Goal: Task Accomplishment & Management: Use online tool/utility

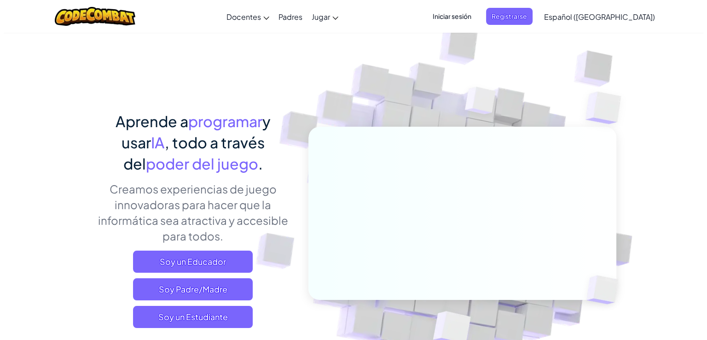
scroll to position [151, 0]
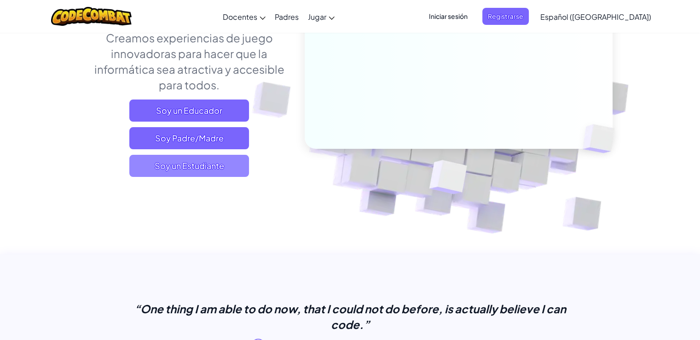
click at [206, 171] on span "Soy un Estudiante" at bounding box center [189, 166] width 120 height 22
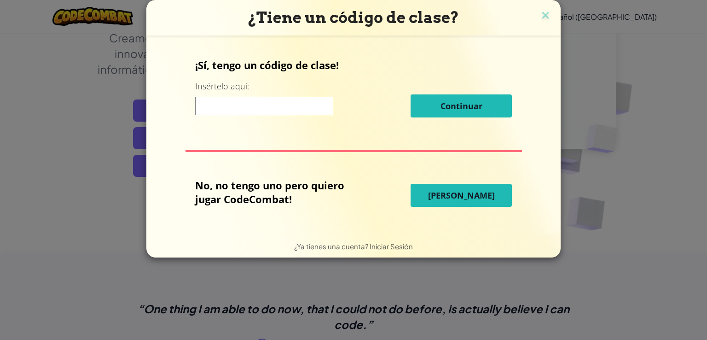
click at [284, 105] on input at bounding box center [264, 106] width 138 height 18
click at [453, 186] on button "[PERSON_NAME]" at bounding box center [461, 195] width 101 height 23
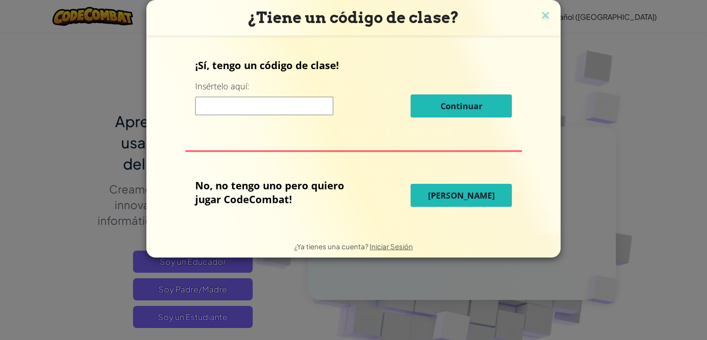
click at [453, 186] on button "[PERSON_NAME]" at bounding box center [461, 195] width 101 height 23
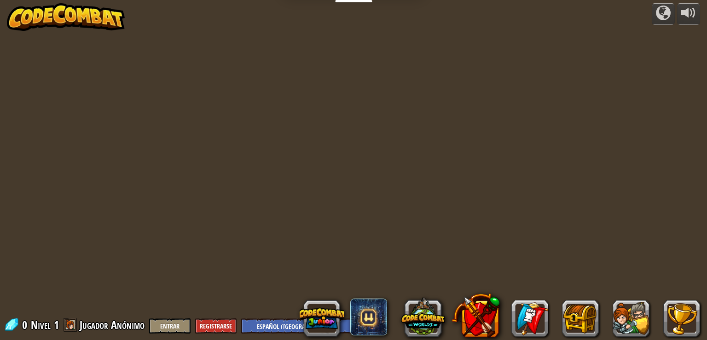
select select "es-419"
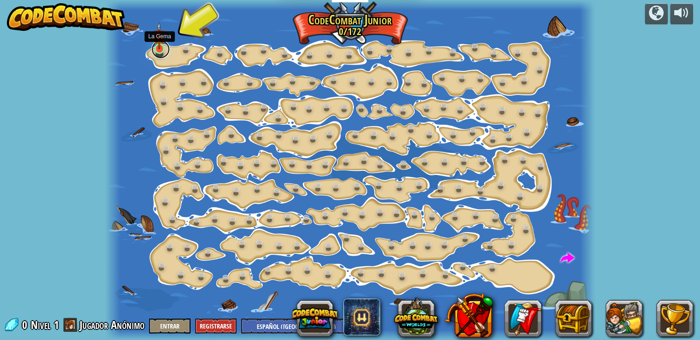
click at [164, 55] on link at bounding box center [160, 49] width 18 height 18
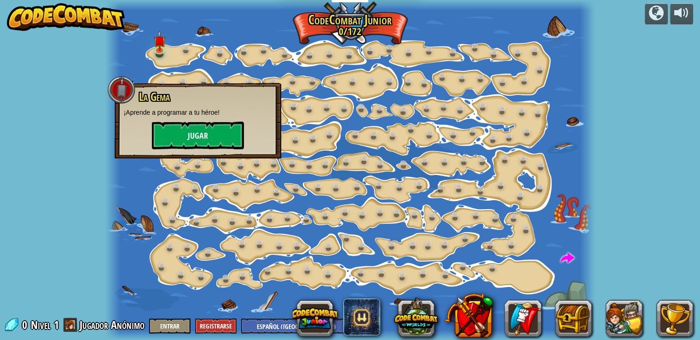
click at [98, 279] on div "powered by Cambio de Paso (Bloqueado) Cambiar los argumentos del step. Ve intel…" at bounding box center [350, 170] width 700 height 340
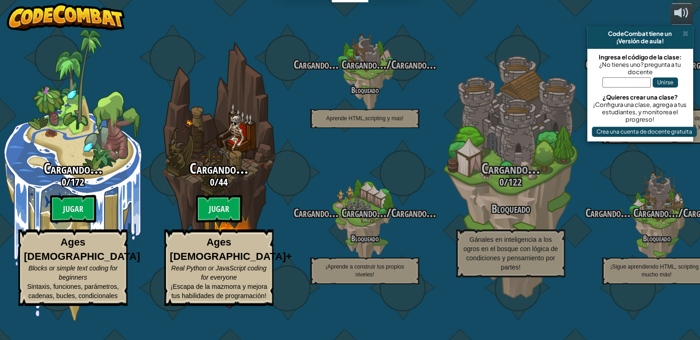
select select "es-419"
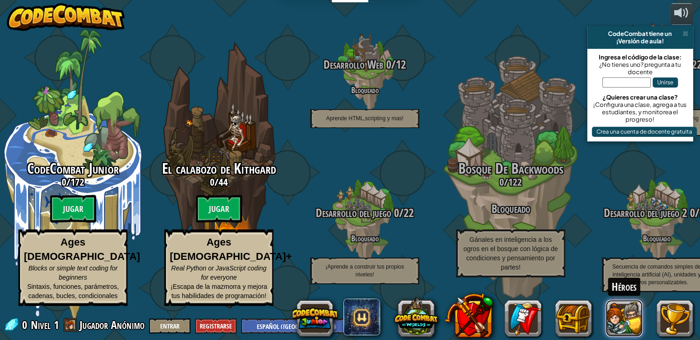
click at [634, 325] on button at bounding box center [624, 318] width 37 height 37
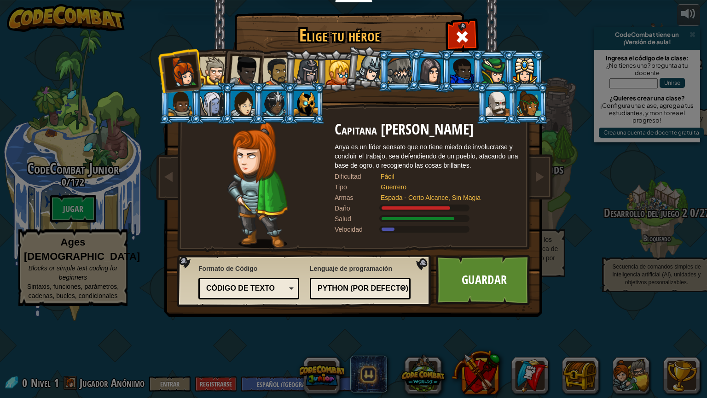
click at [498, 100] on div at bounding box center [498, 103] width 24 height 25
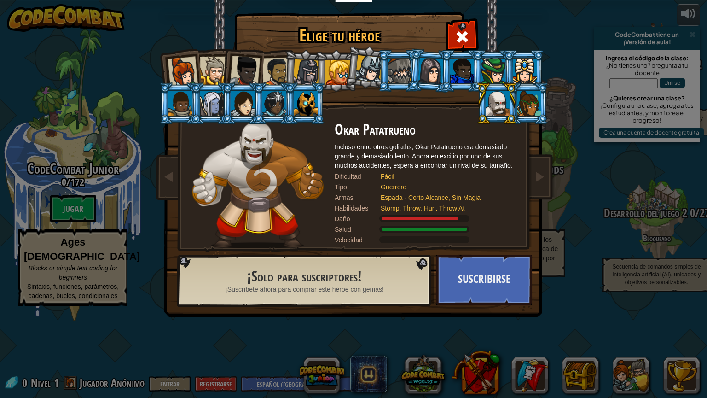
click at [467, 68] on div at bounding box center [462, 70] width 24 height 25
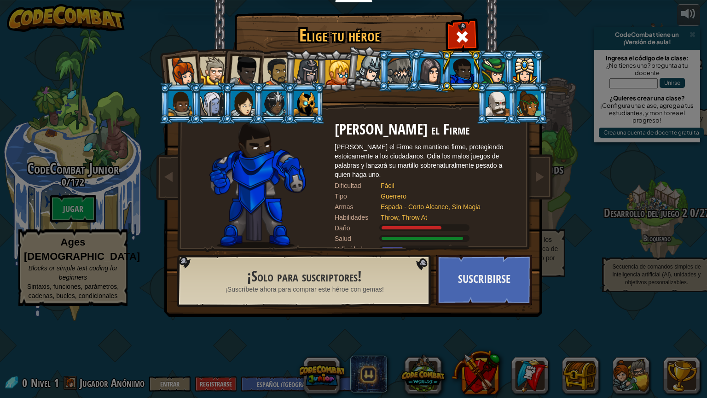
click at [218, 110] on div at bounding box center [212, 103] width 24 height 25
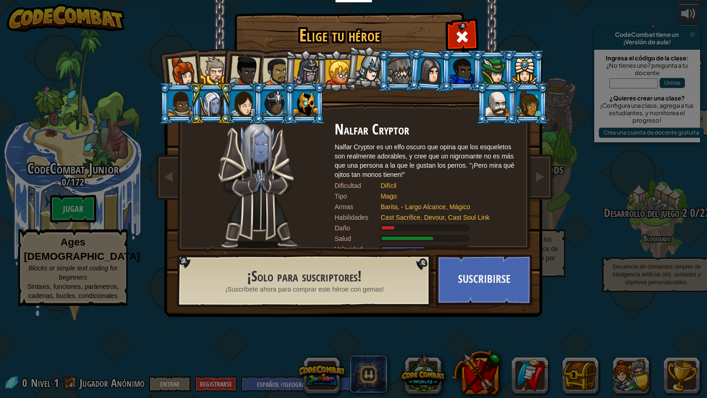
click at [363, 71] on div at bounding box center [368, 68] width 27 height 27
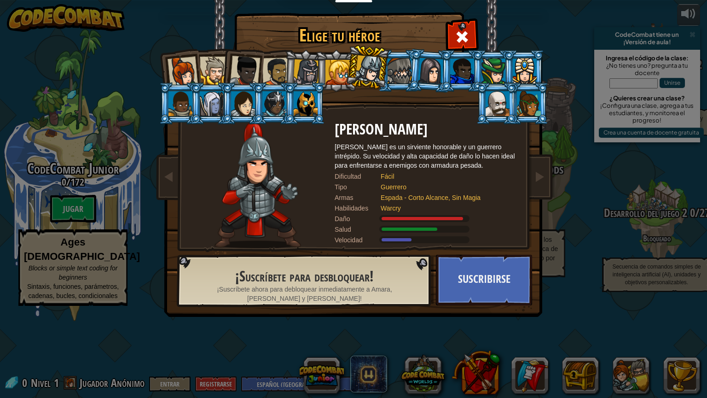
click at [331, 71] on div at bounding box center [338, 72] width 25 height 25
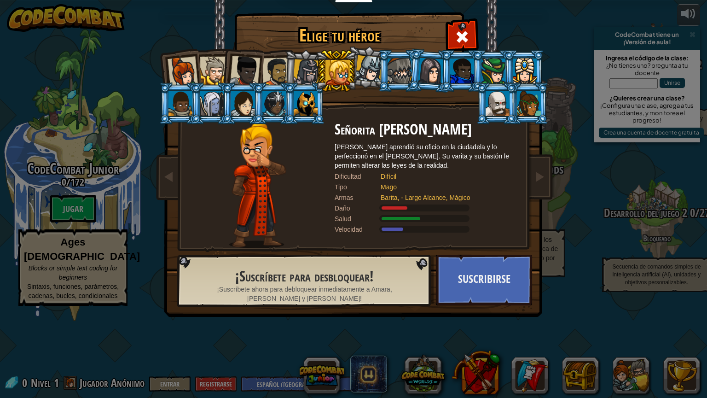
click at [300, 71] on div at bounding box center [306, 72] width 26 height 26
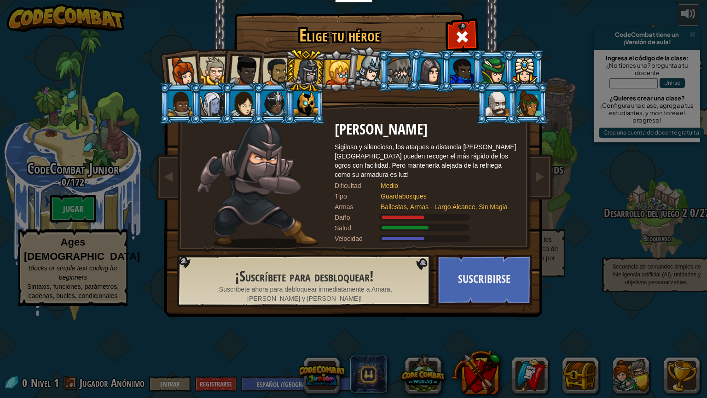
click at [272, 72] on div at bounding box center [276, 72] width 29 height 29
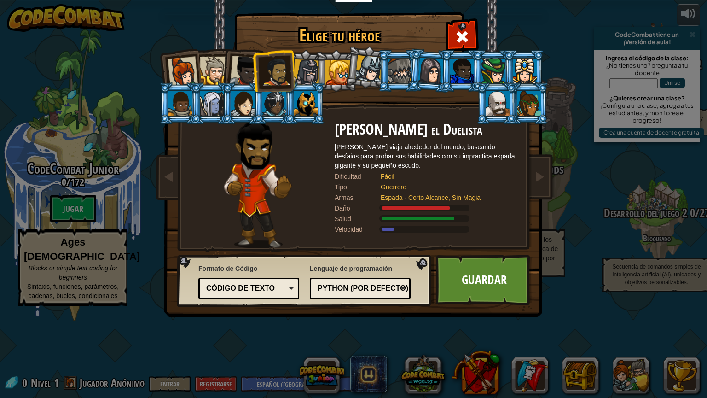
click at [220, 72] on div at bounding box center [214, 71] width 28 height 28
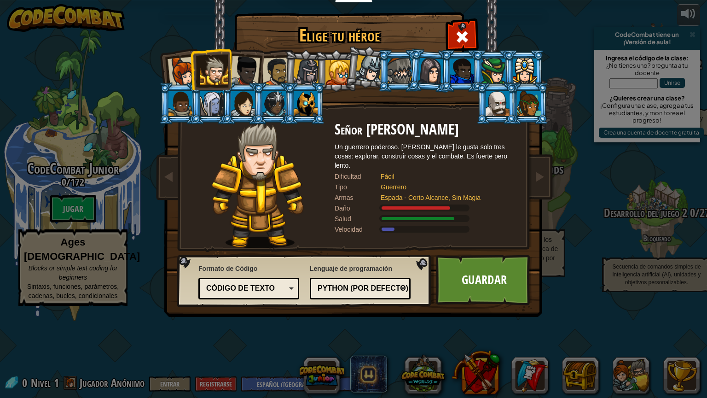
click at [360, 76] on div at bounding box center [368, 68] width 27 height 27
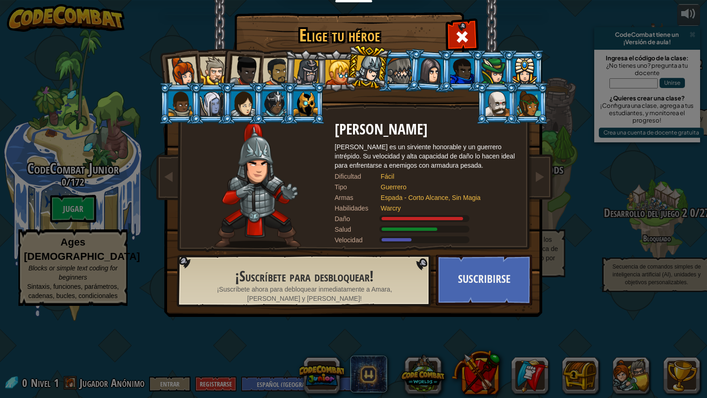
click at [360, 76] on div at bounding box center [368, 68] width 27 height 27
click at [306, 64] on div at bounding box center [306, 72] width 26 height 26
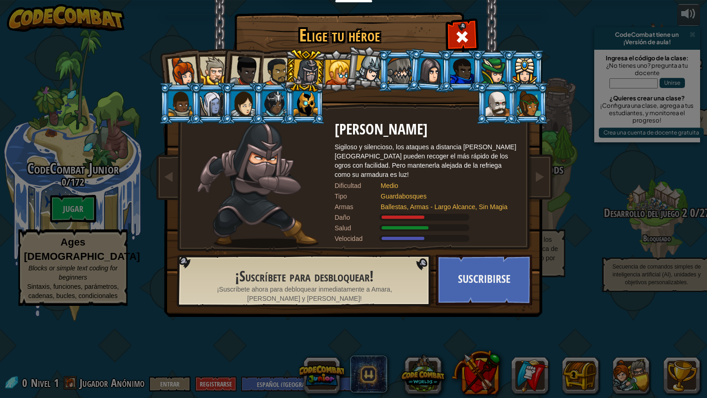
click at [306, 64] on div at bounding box center [306, 72] width 26 height 26
click at [266, 64] on div at bounding box center [276, 72] width 29 height 29
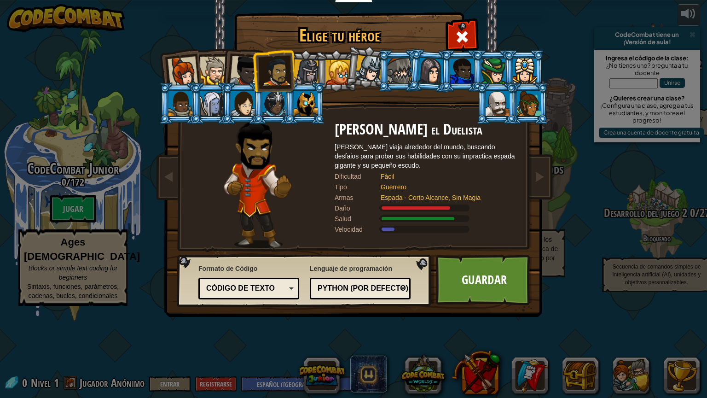
click at [266, 64] on div at bounding box center [276, 72] width 29 height 29
click at [243, 66] on div at bounding box center [245, 71] width 30 height 30
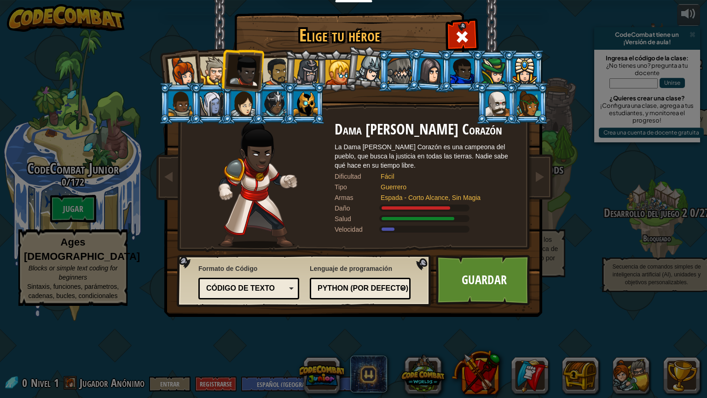
click at [282, 55] on li at bounding box center [273, 70] width 42 height 43
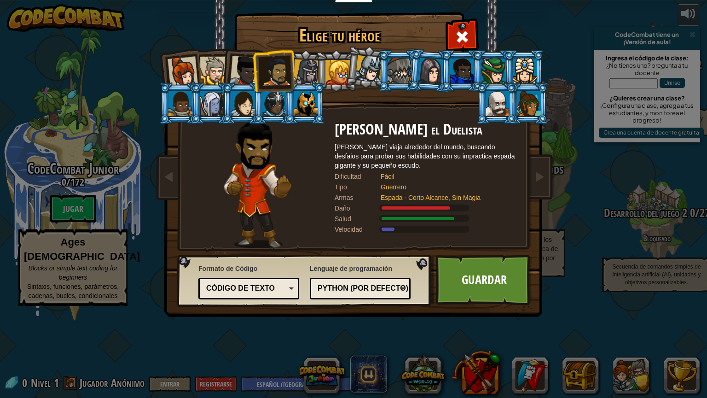
click at [256, 62] on li at bounding box center [273, 70] width 42 height 43
click at [250, 63] on div at bounding box center [245, 71] width 30 height 30
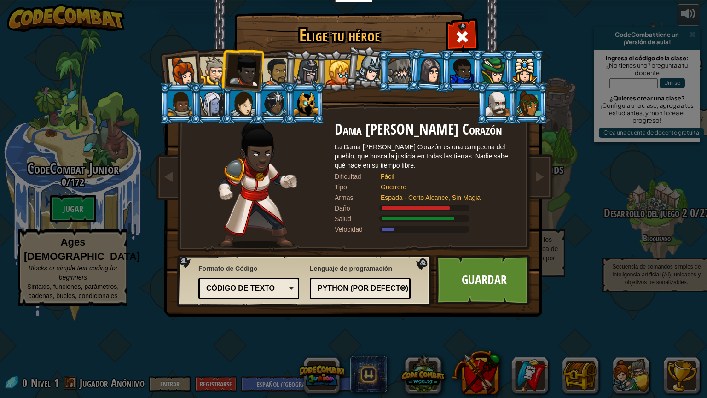
click at [234, 66] on div at bounding box center [245, 71] width 30 height 30
click at [223, 68] on li at bounding box center [242, 69] width 45 height 45
click at [208, 72] on div at bounding box center [214, 71] width 28 height 28
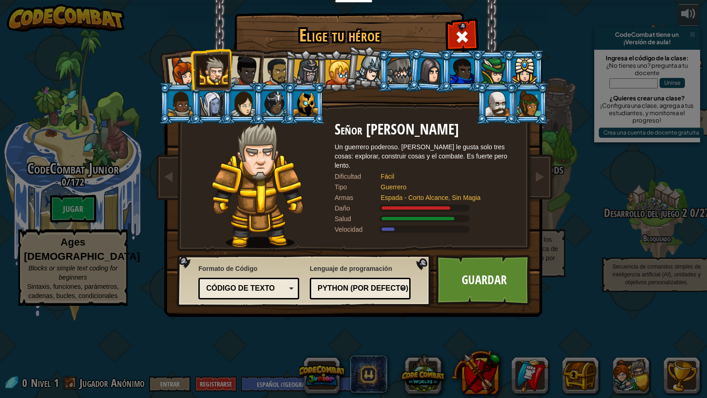
click at [182, 81] on div at bounding box center [183, 72] width 30 height 30
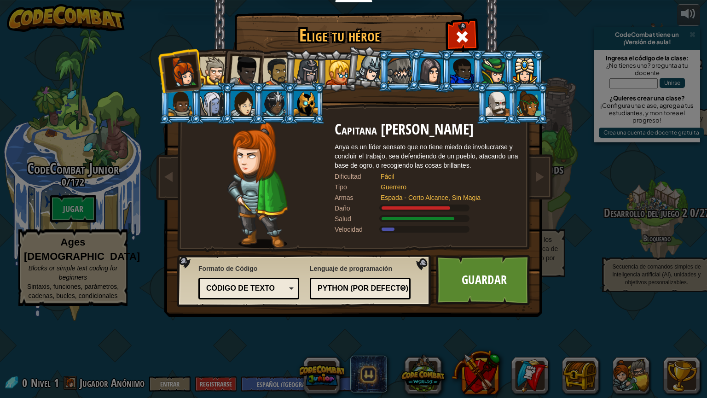
click at [283, 68] on div at bounding box center [276, 72] width 29 height 29
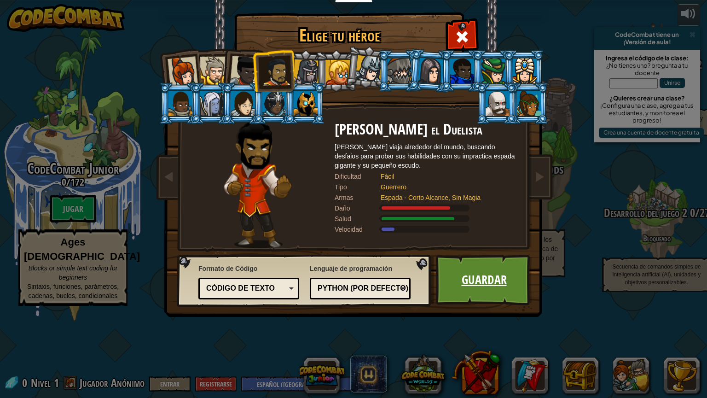
click at [467, 282] on link "Guardar" at bounding box center [484, 280] width 96 height 51
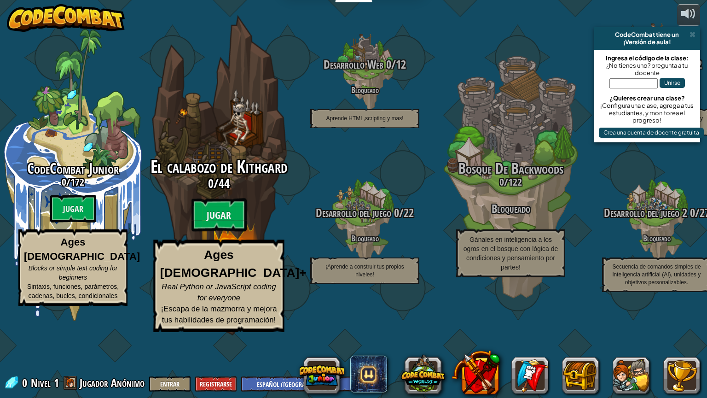
click at [225, 192] on span "44" at bounding box center [224, 183] width 11 height 17
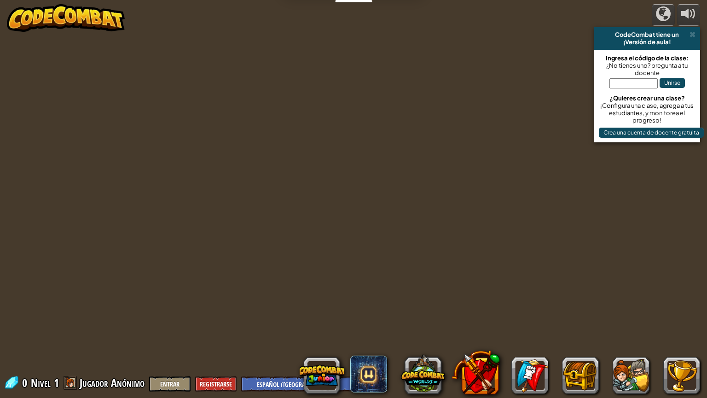
select select "es-419"
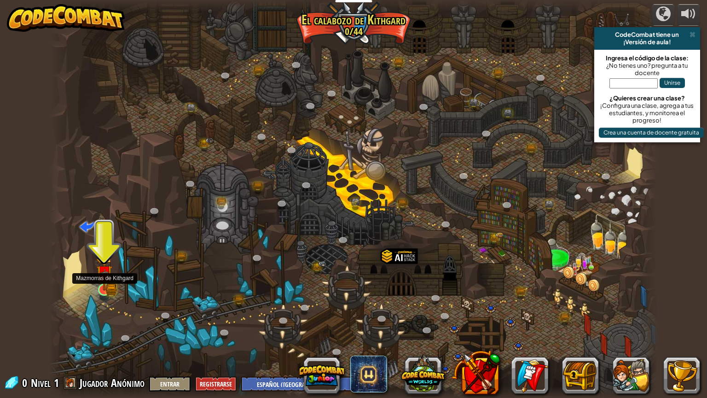
click at [110, 290] on img at bounding box center [104, 273] width 16 height 35
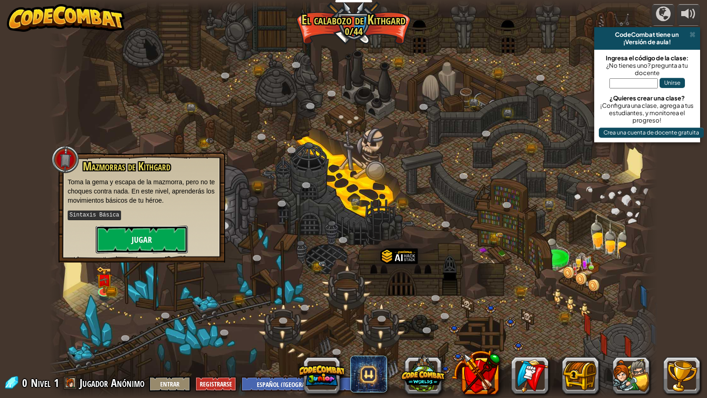
click at [122, 239] on button "Jugar" at bounding box center [142, 240] width 92 height 28
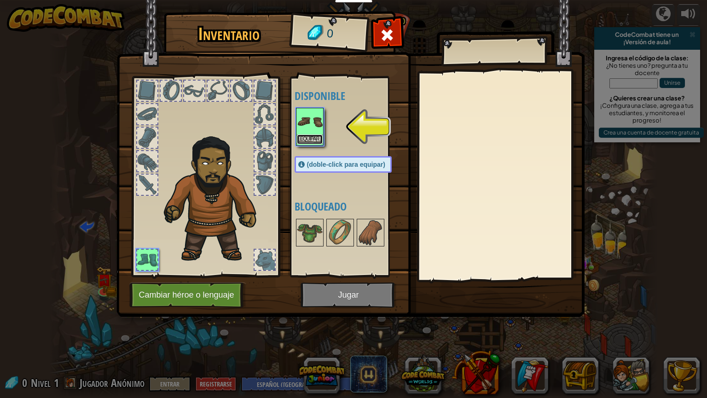
click at [314, 136] on button "Equipar" at bounding box center [310, 139] width 26 height 10
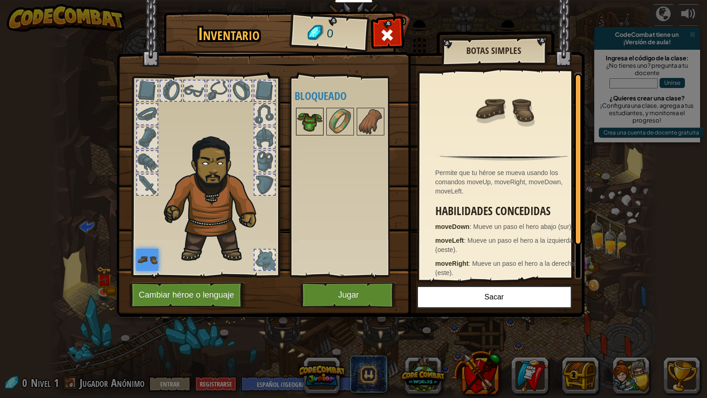
click at [304, 117] on img at bounding box center [310, 122] width 26 height 26
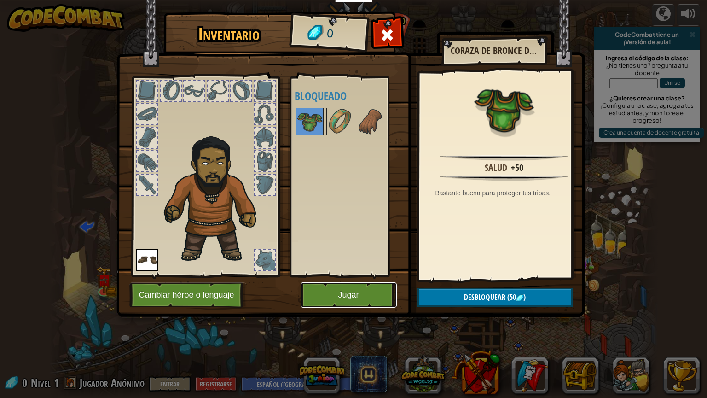
click at [345, 295] on button "Jugar" at bounding box center [349, 294] width 96 height 25
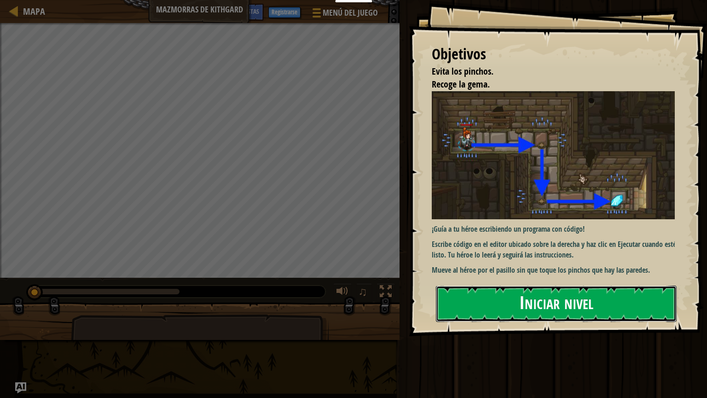
click at [507, 313] on button "Iniciar nivel" at bounding box center [556, 303] width 241 height 36
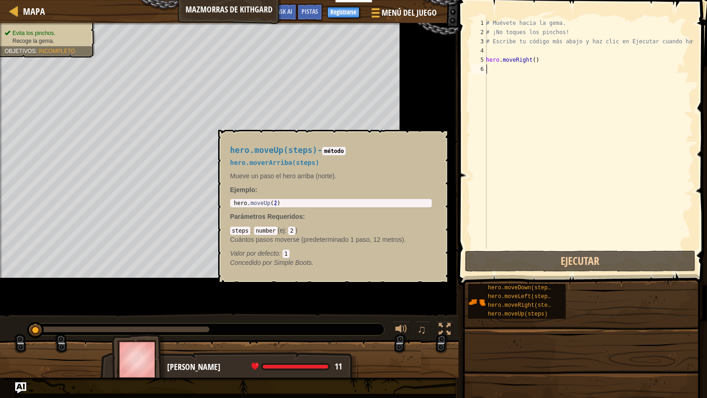
click at [471, 61] on div "1 2 3 4 5 6 # Muévete hacia la gema. # ¡No toques los pinchos! # Escribe tu cód…" at bounding box center [582, 133] width 224 height 230
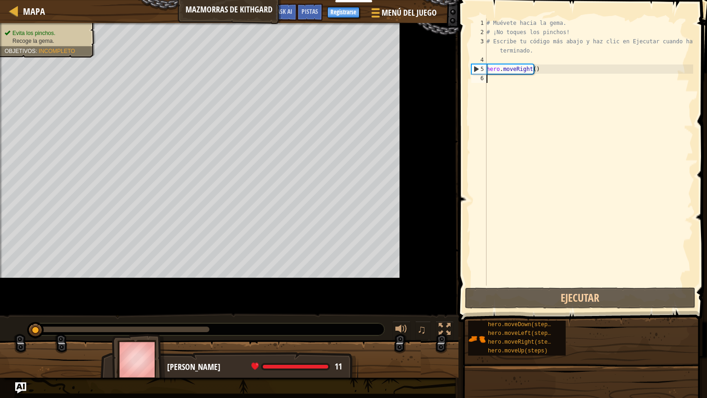
click at [530, 59] on div "# Muévete hacia la gema. # ¡No toques los pinchos! # Escribe tu código más abaj…" at bounding box center [589, 160] width 209 height 285
click at [530, 66] on div "# Muévete hacia la gema. # ¡No toques los pinchos! # Escribe tu código más abaj…" at bounding box center [589, 160] width 209 height 285
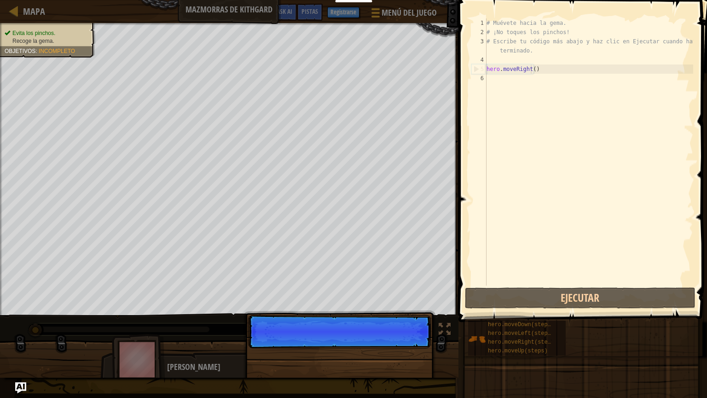
click at [534, 73] on div "# Muévete hacia la gema. # ¡No toques los pinchos! # Escribe tu código más abaj…" at bounding box center [589, 160] width 209 height 285
click at [531, 70] on div "# Muévete hacia la gema. # ¡No toques los pinchos! # Escribe tu código más abaj…" at bounding box center [589, 160] width 209 height 285
click at [530, 67] on div "# Muévete hacia la gema. # ¡No toques los pinchos! # Escribe tu código más abaj…" at bounding box center [589, 160] width 209 height 285
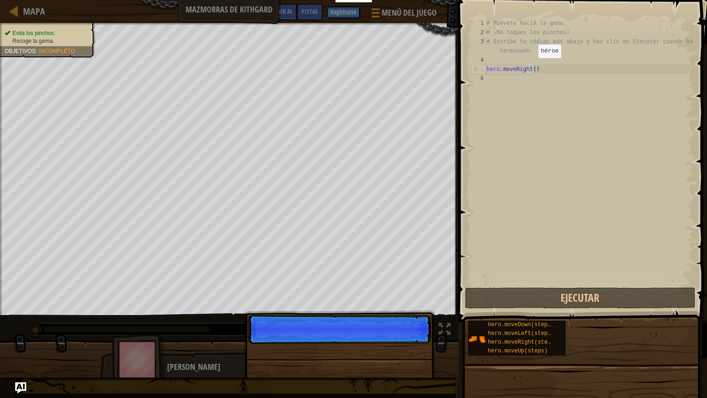
click at [529, 60] on div "# Muévete hacia la gema. # ¡No toques los pinchos! # Escribe tu código más abaj…" at bounding box center [589, 160] width 209 height 285
click at [529, 69] on div "# Muévete hacia la gema. # ¡No toques los pinchos! # Escribe tu código más abaj…" at bounding box center [589, 160] width 209 height 285
click at [402, 336] on p "Saltar (esc) Continuar" at bounding box center [339, 329] width 183 height 29
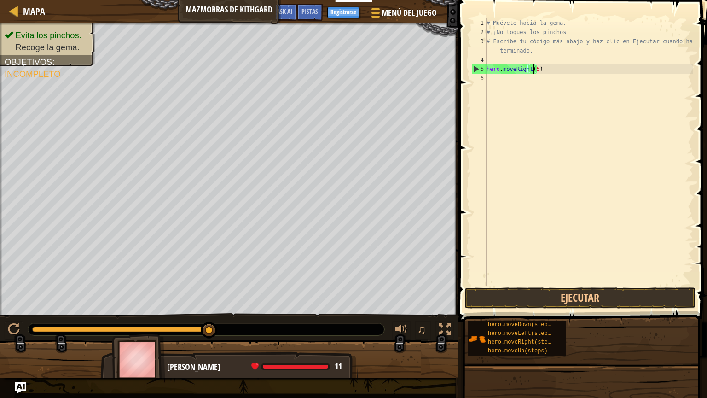
scroll to position [4, 6]
type textarea "hero.moveRight(5)"
click at [530, 292] on button "Ejecutar" at bounding box center [580, 297] width 231 height 21
